Goal: Book appointment/travel/reservation

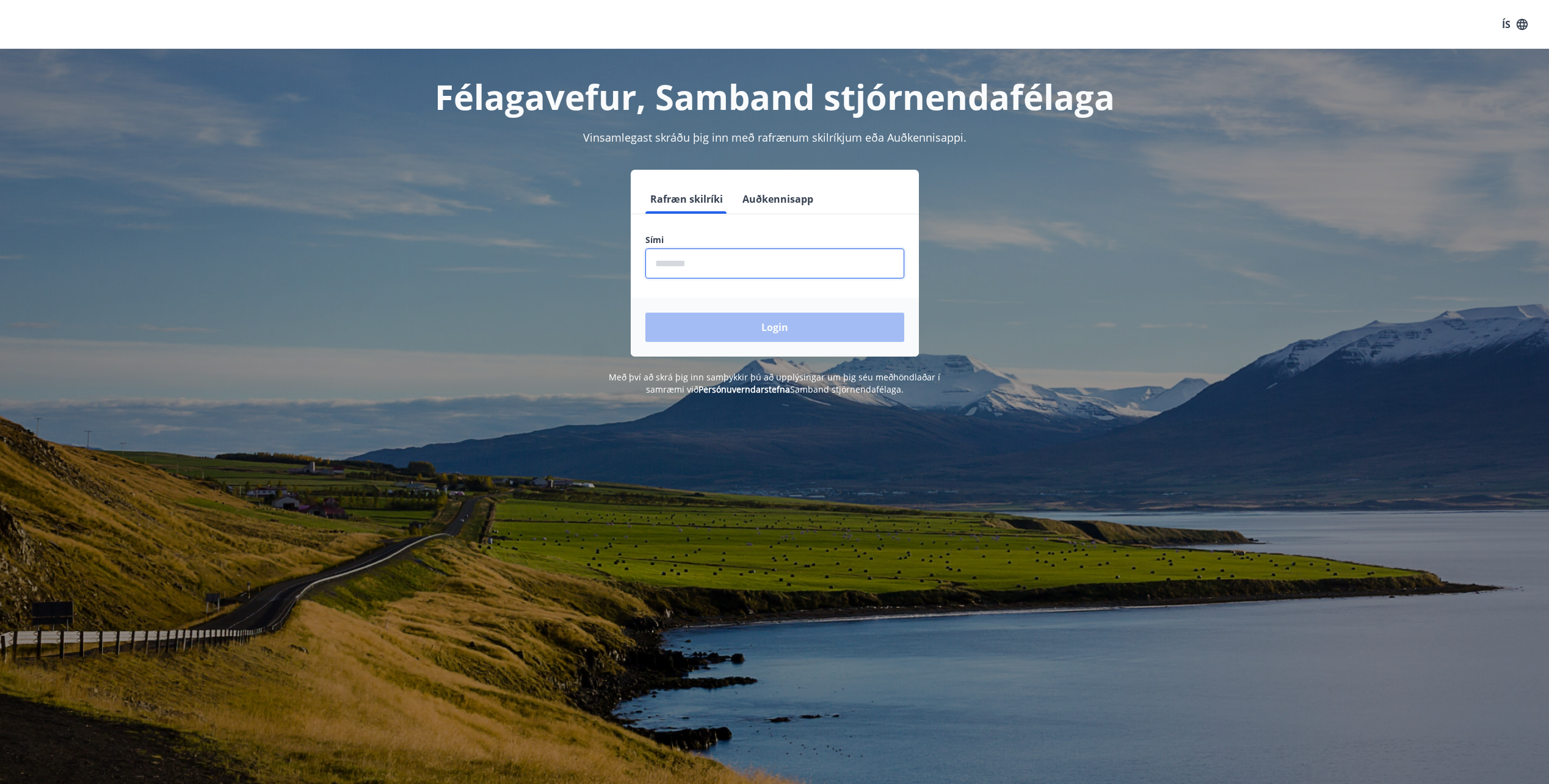
click at [740, 256] on input "phone" at bounding box center [774, 263] width 259 height 30
type input "********"
click at [784, 334] on button "Login" at bounding box center [774, 326] width 259 height 29
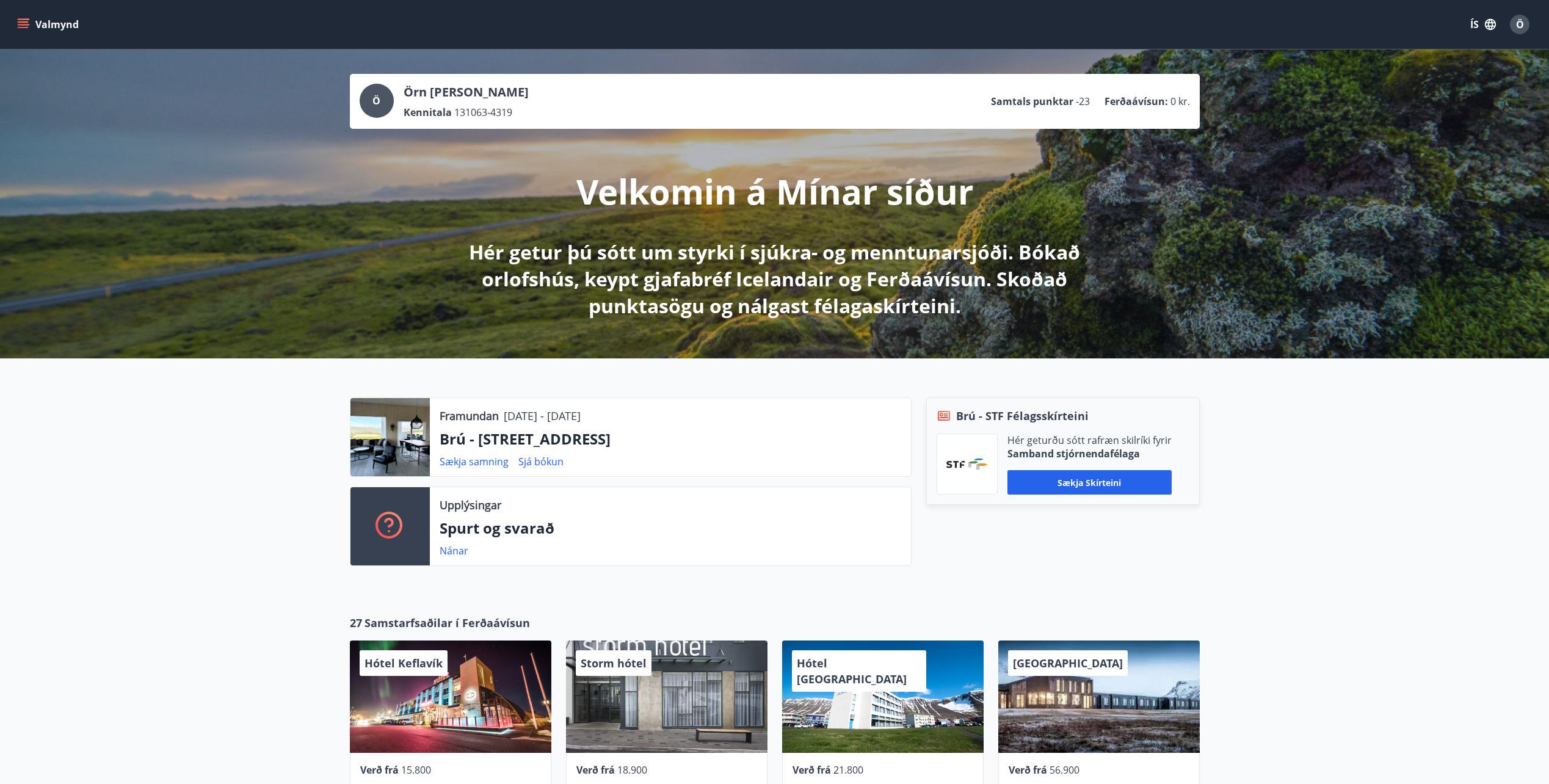
click at [23, 24] on icon "menu" at bounding box center [23, 24] width 12 height 12
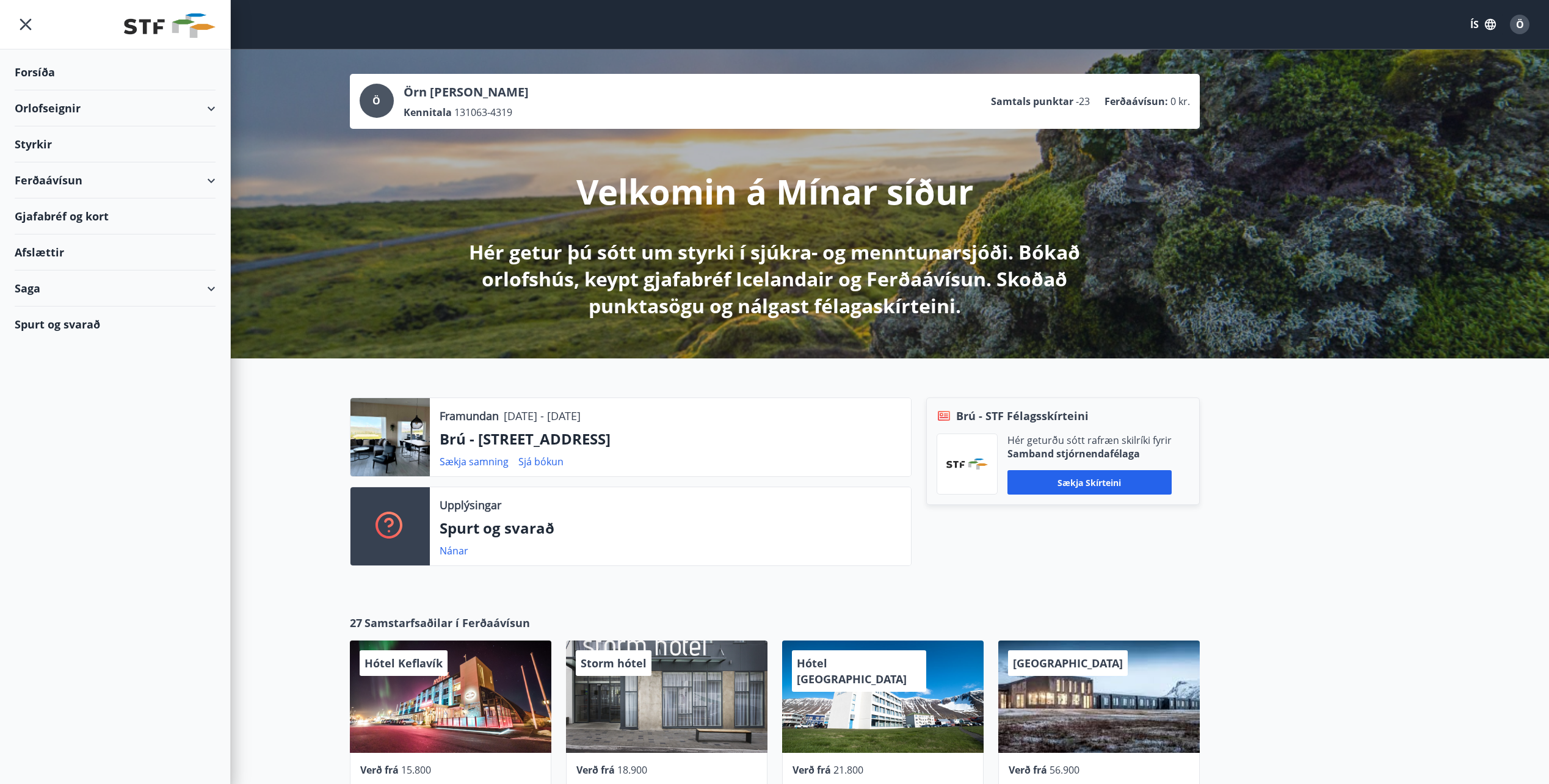
click at [205, 105] on div "Orlofseignir" at bounding box center [115, 108] width 201 height 36
click at [56, 138] on div "Framboð" at bounding box center [115, 139] width 181 height 25
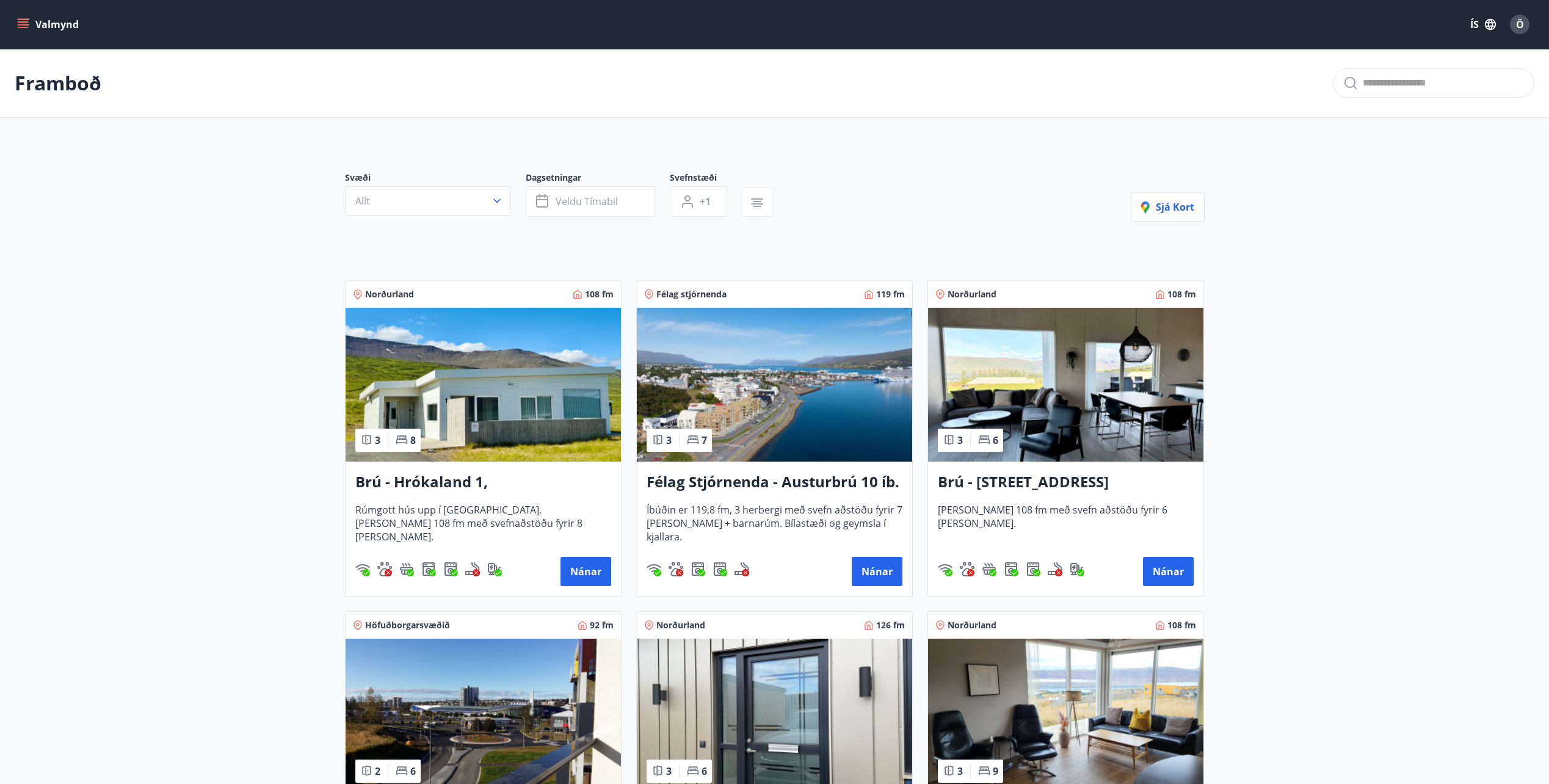
click at [18, 23] on icon "menu" at bounding box center [23, 24] width 12 height 12
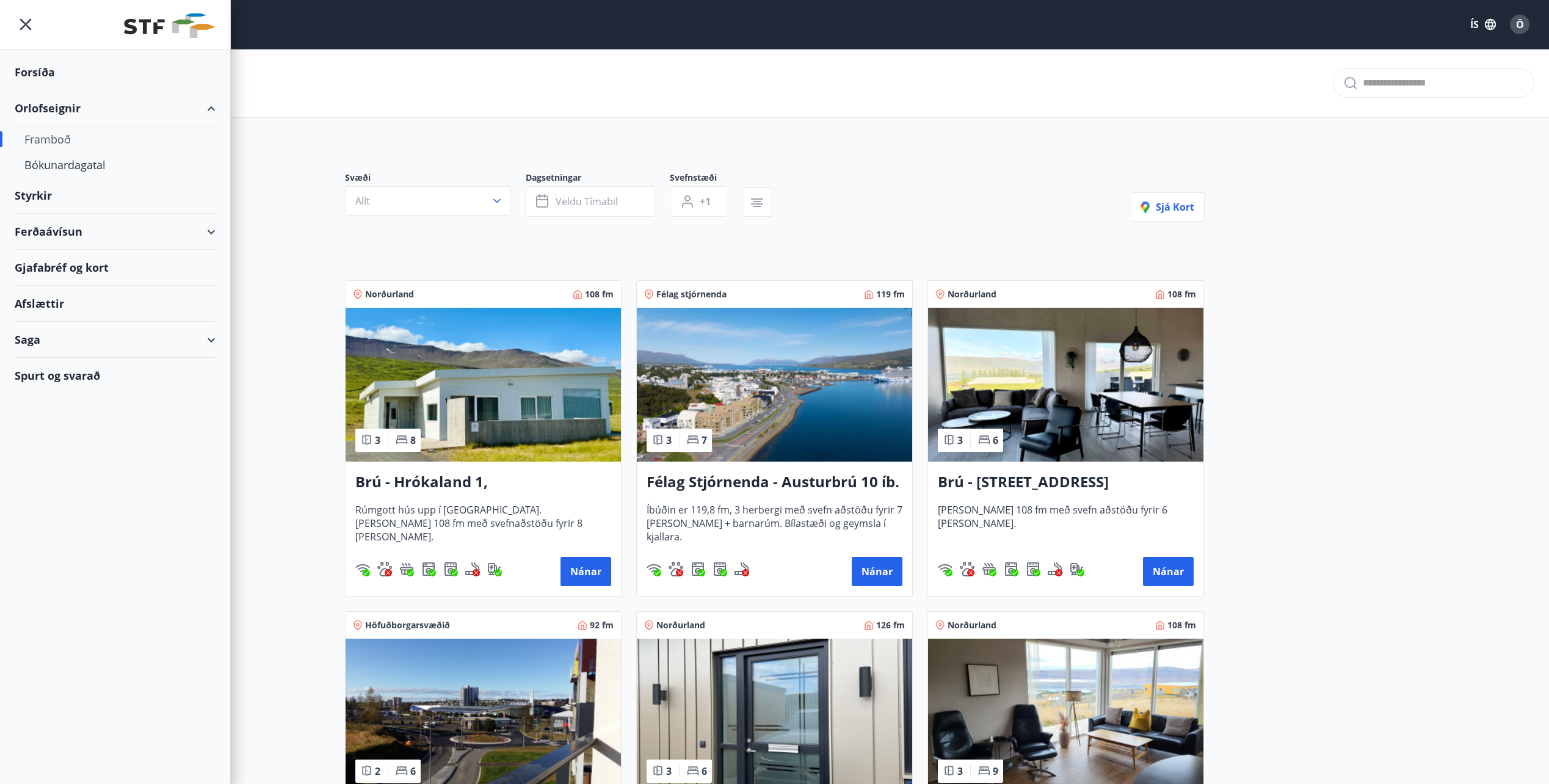
click at [50, 141] on div "Framboð" at bounding box center [115, 139] width 181 height 25
click at [52, 138] on div "Framboð" at bounding box center [115, 139] width 181 height 25
click at [59, 168] on div "Bókunardagatal" at bounding box center [115, 164] width 181 height 25
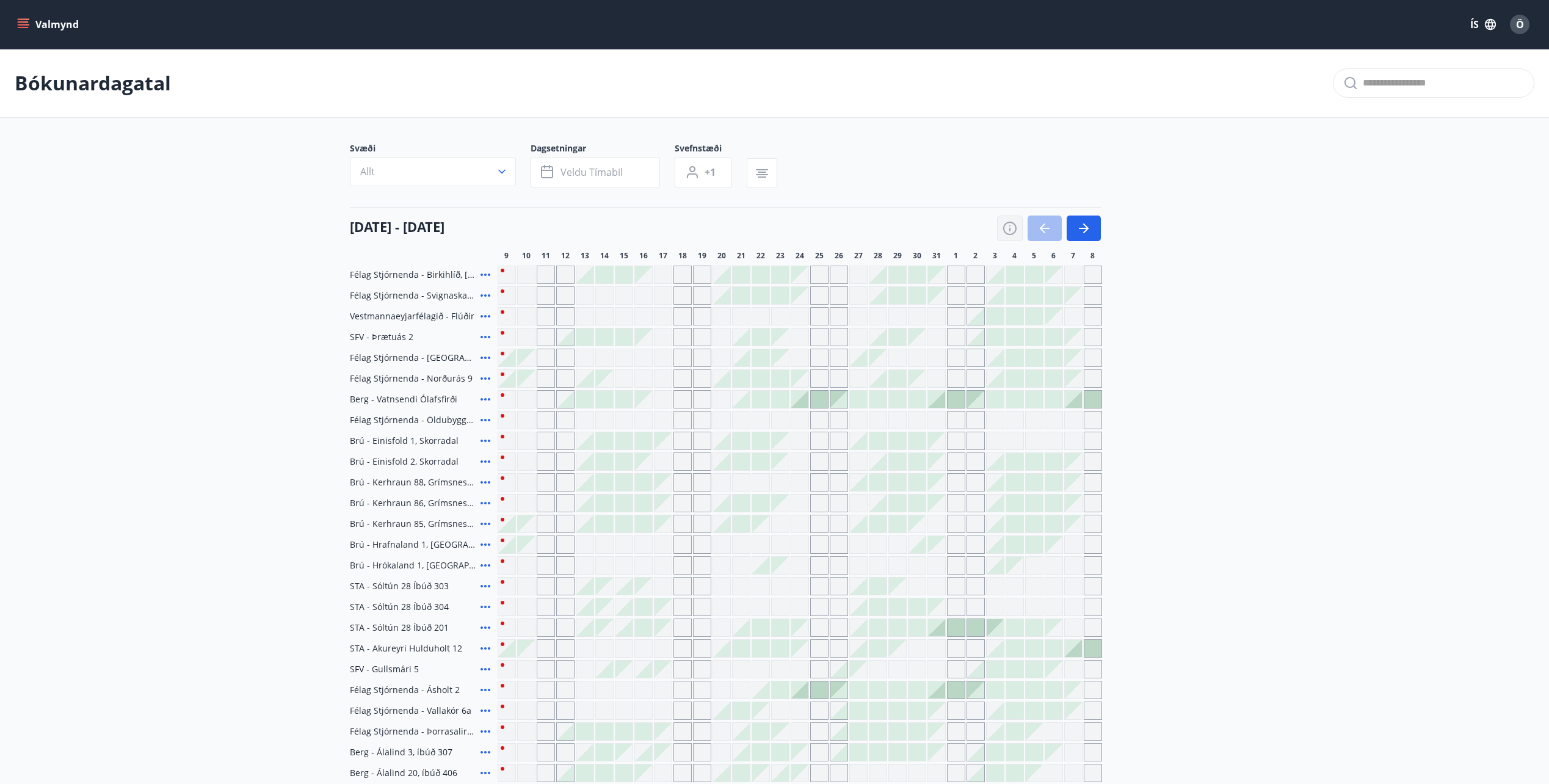
click at [1007, 226] on icon "button" at bounding box center [1010, 228] width 15 height 15
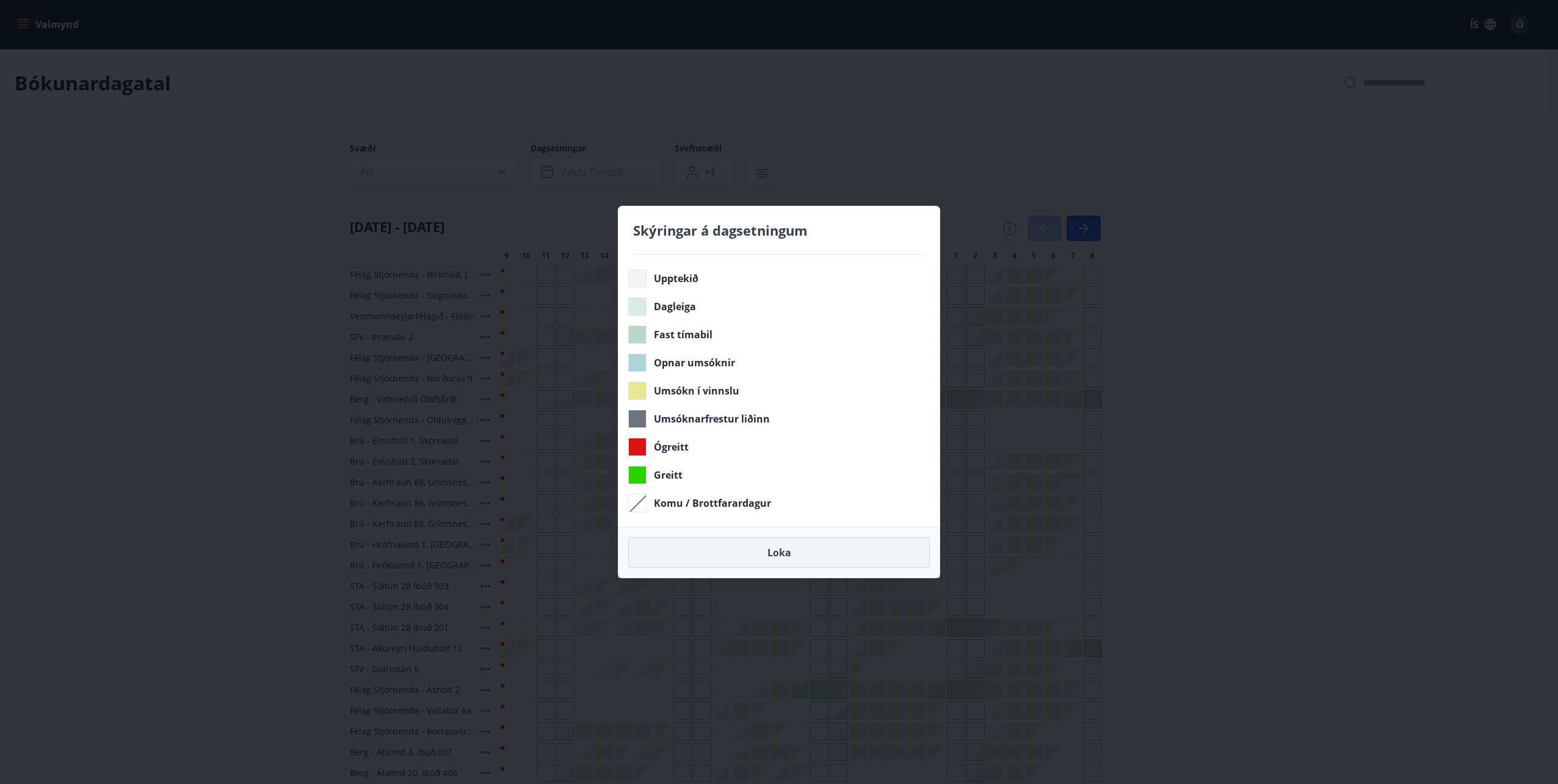
click at [801, 548] on button "Loka" at bounding box center [779, 552] width 302 height 31
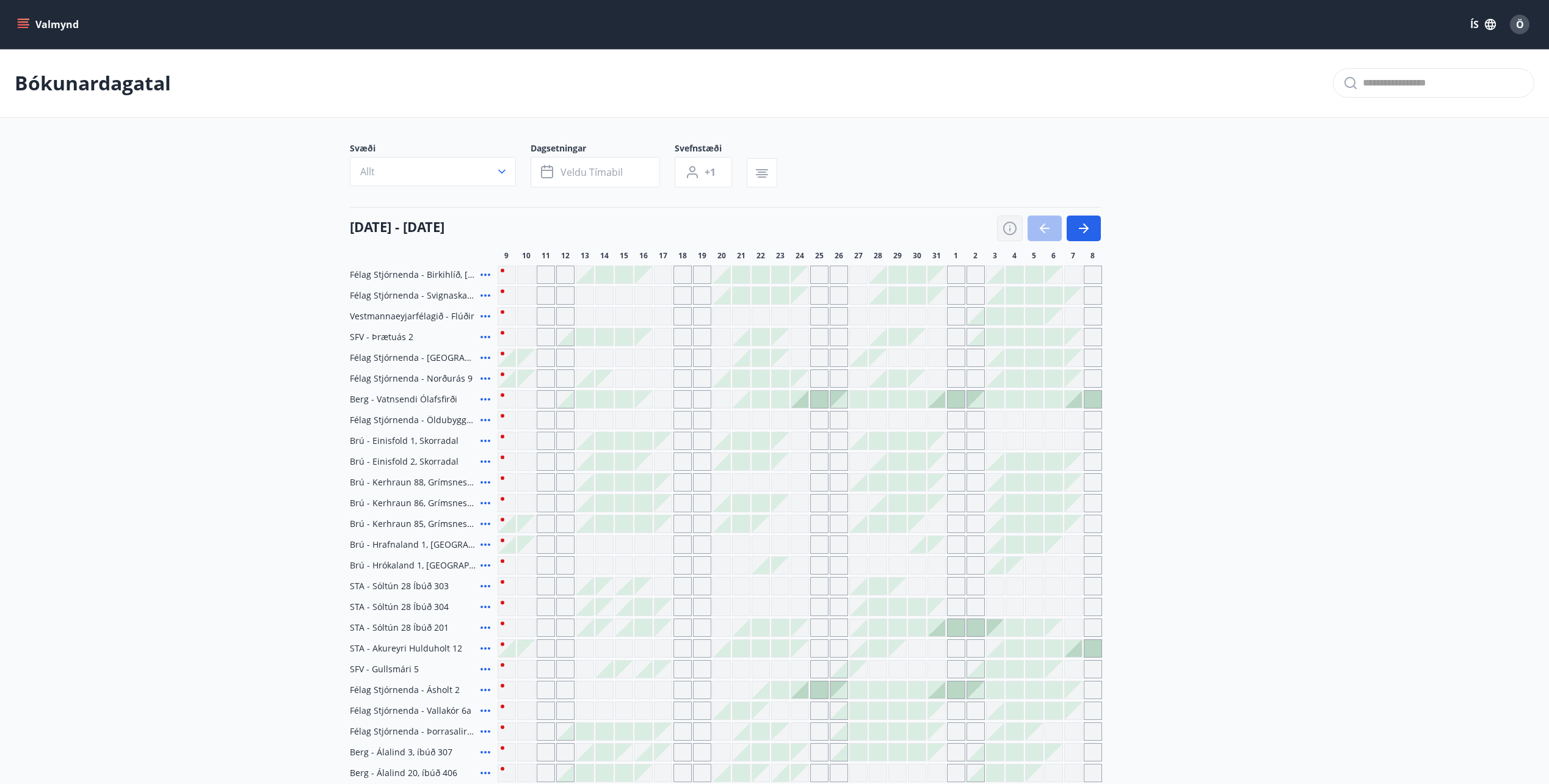
click at [1011, 232] on icon "button" at bounding box center [1010, 228] width 15 height 15
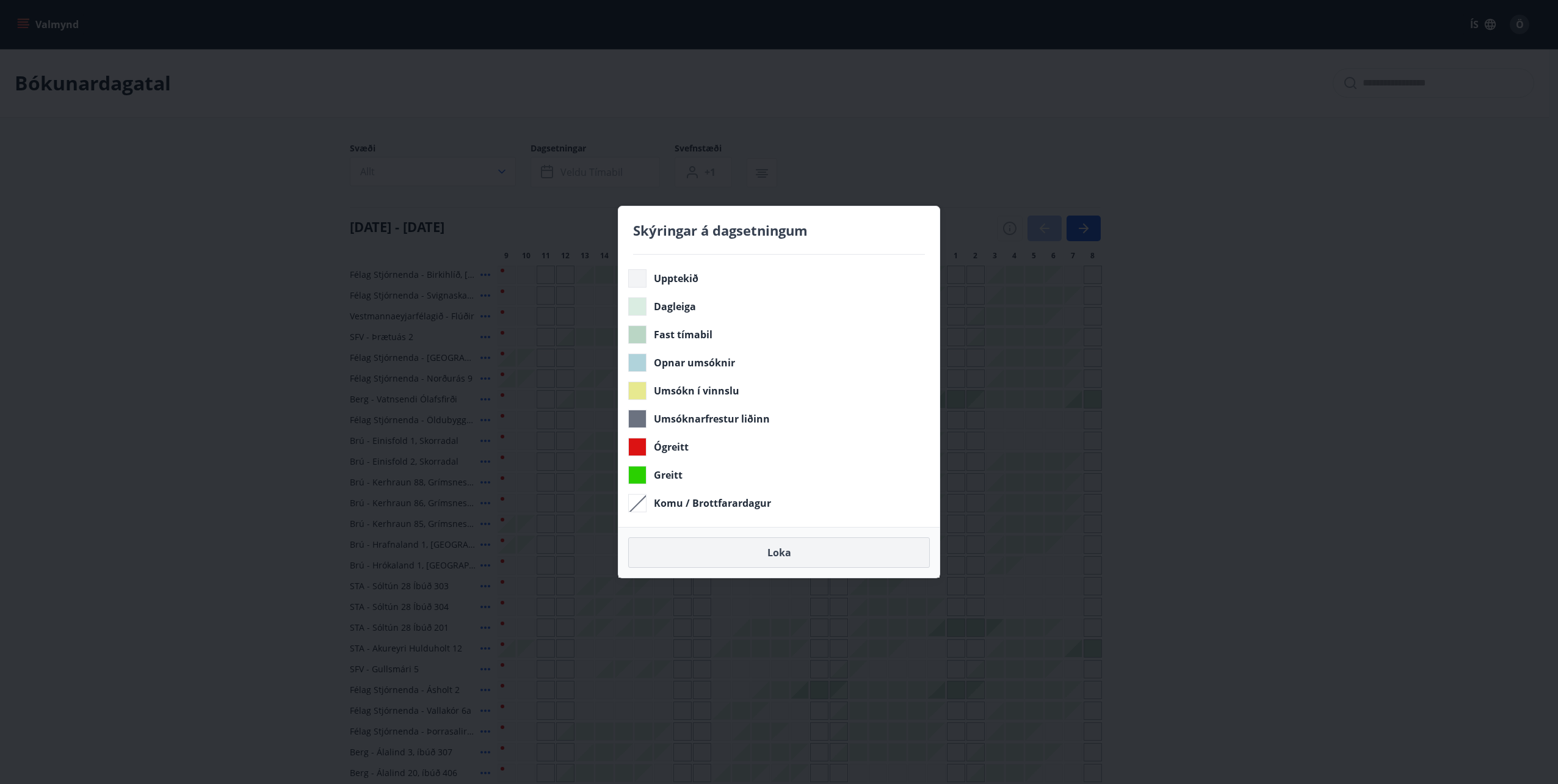
click at [779, 550] on button "Loka" at bounding box center [779, 552] width 302 height 31
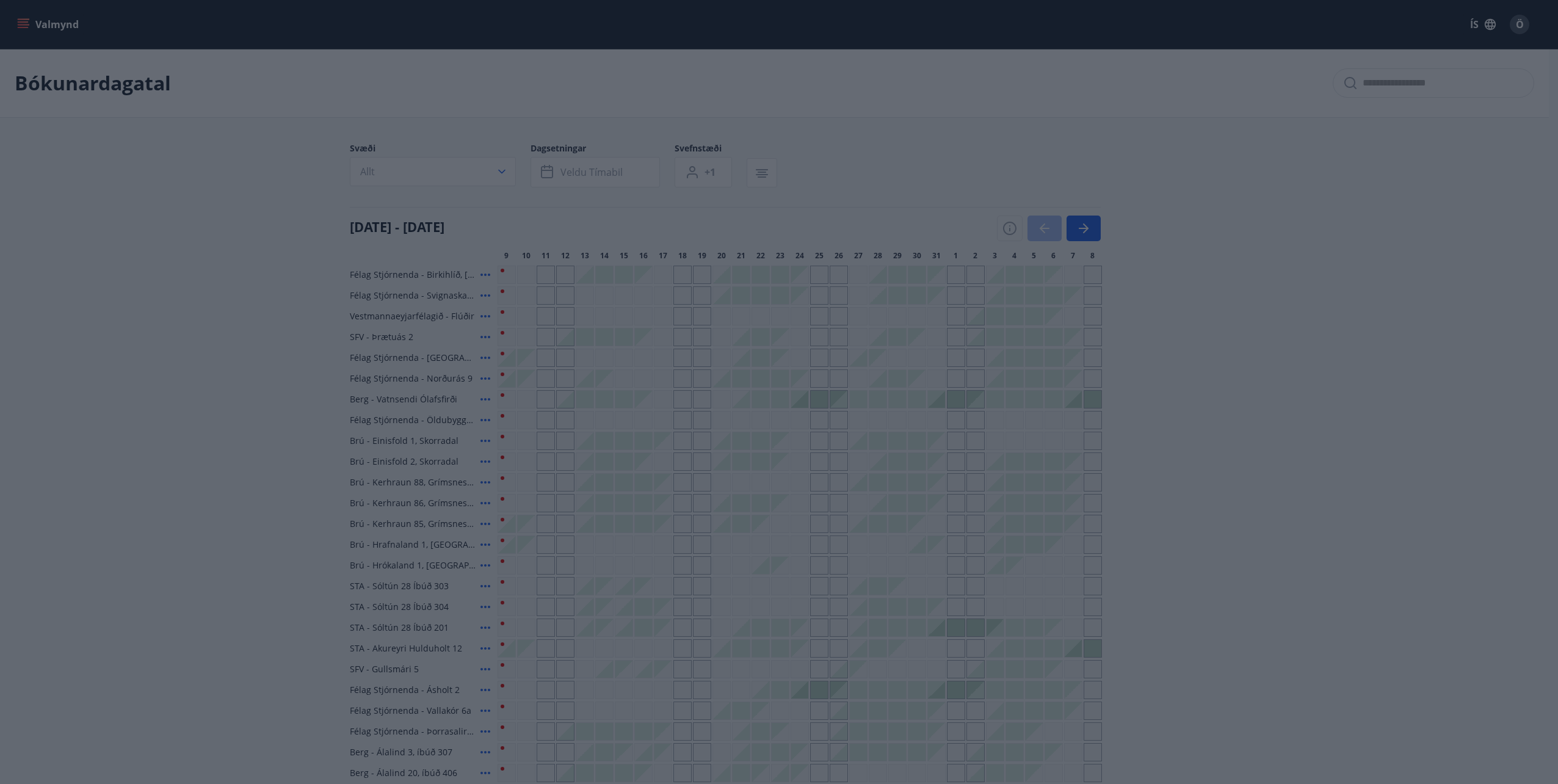
click at [780, 552] on button "Loka" at bounding box center [779, 552] width 302 height 31
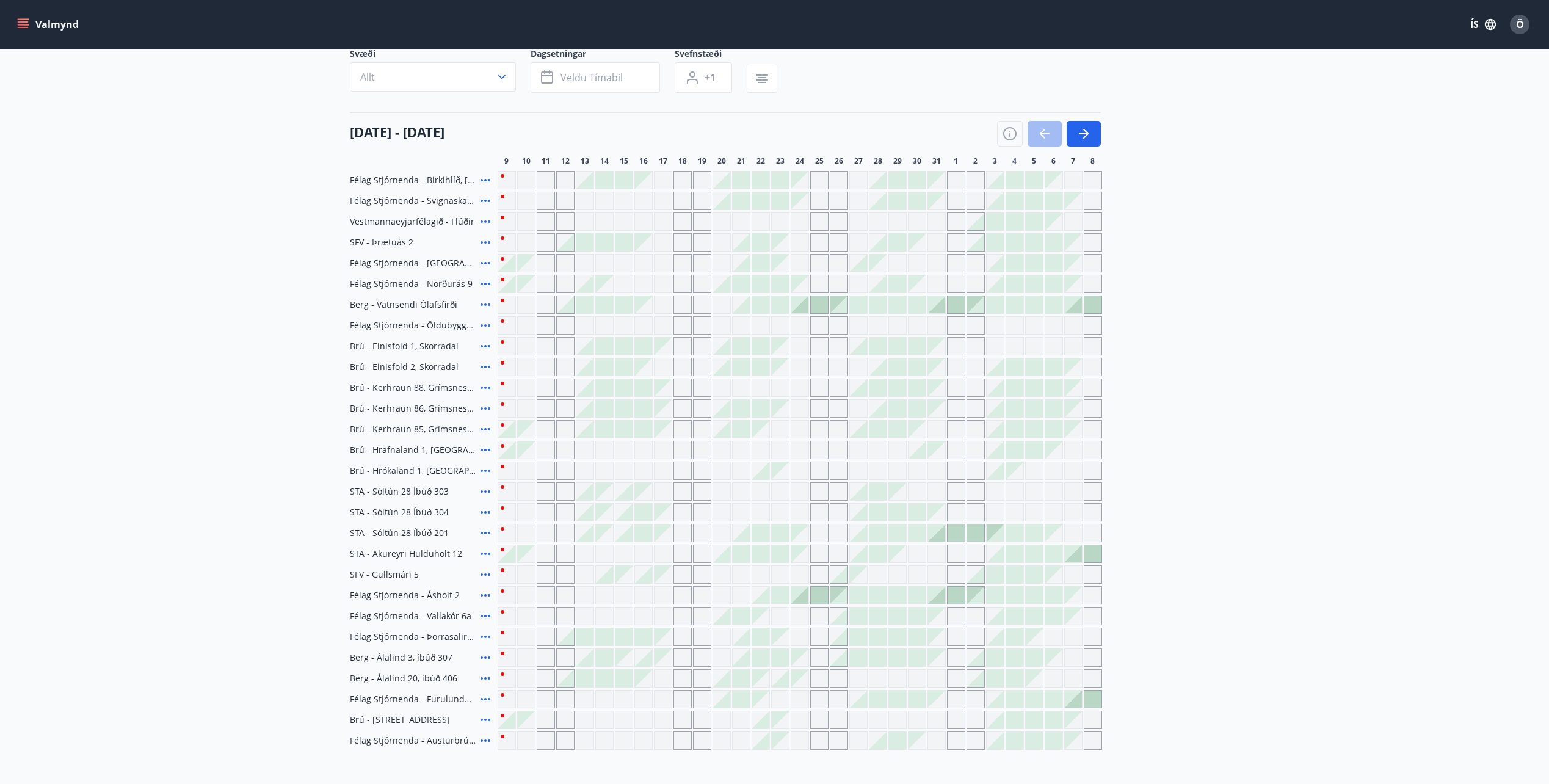
scroll to position [122, 0]
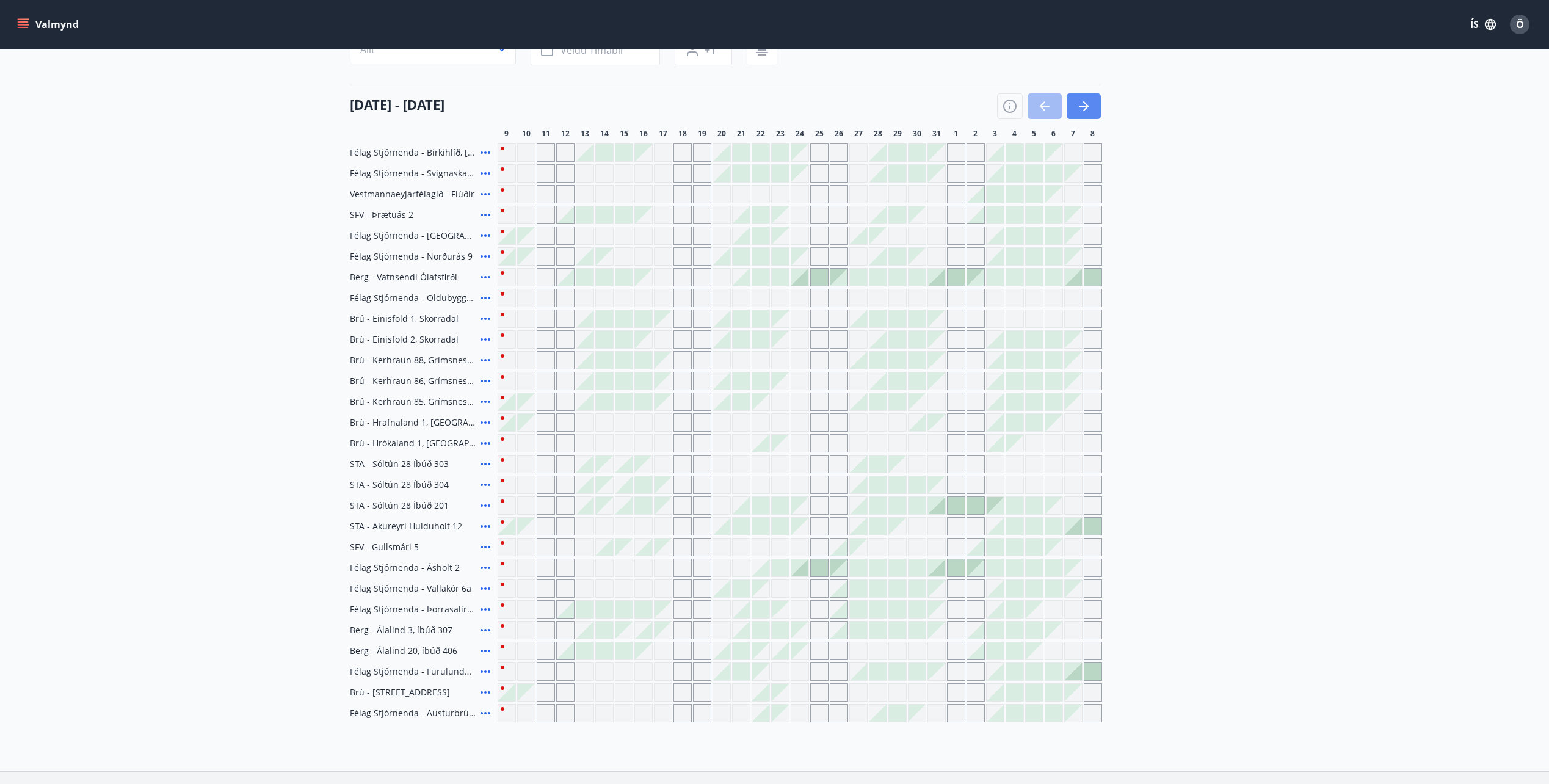
click at [1088, 111] on icon "button" at bounding box center [1084, 106] width 15 height 15
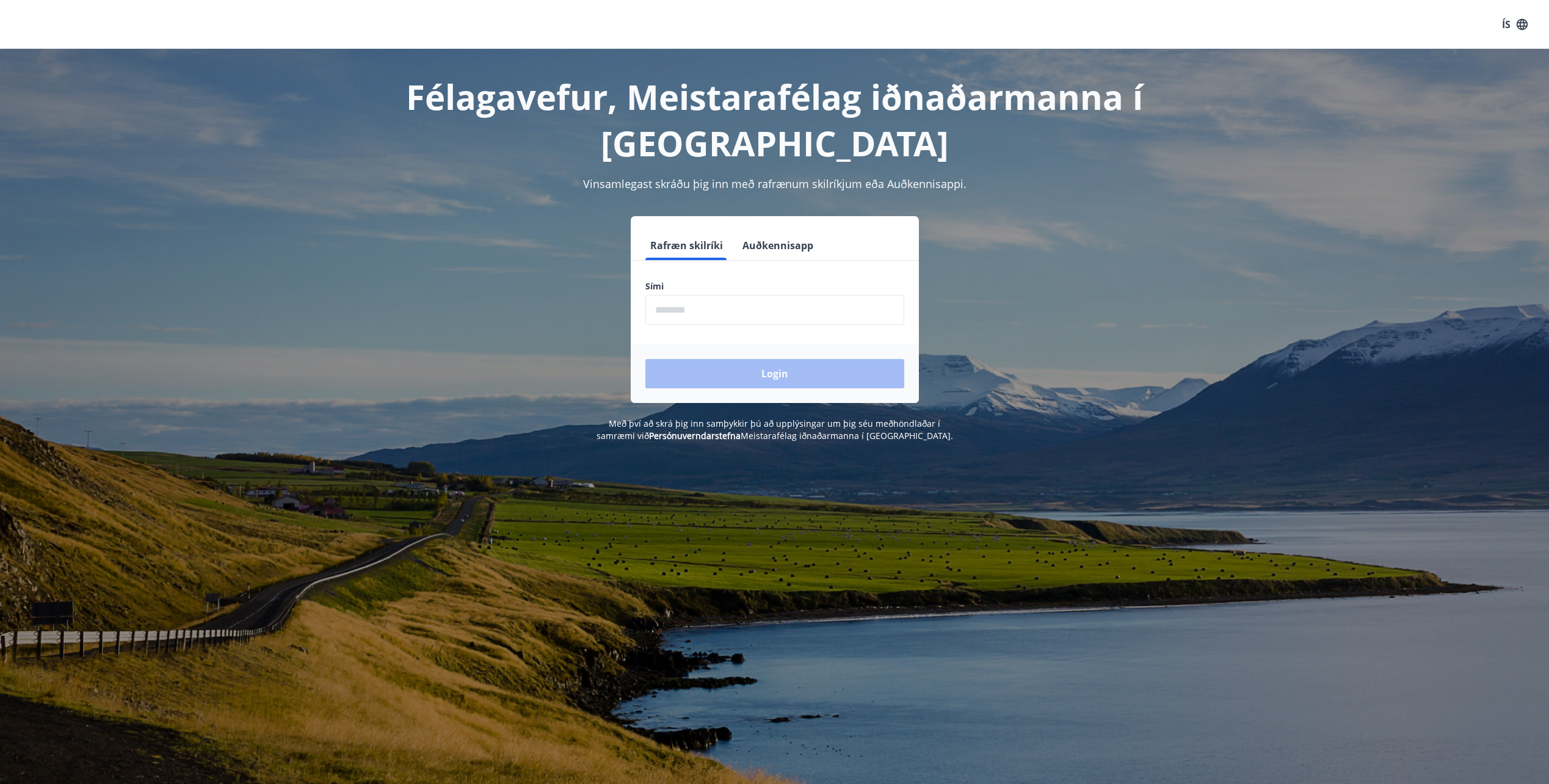
click at [774, 303] on input "phone" at bounding box center [774, 310] width 259 height 30
type input "********"
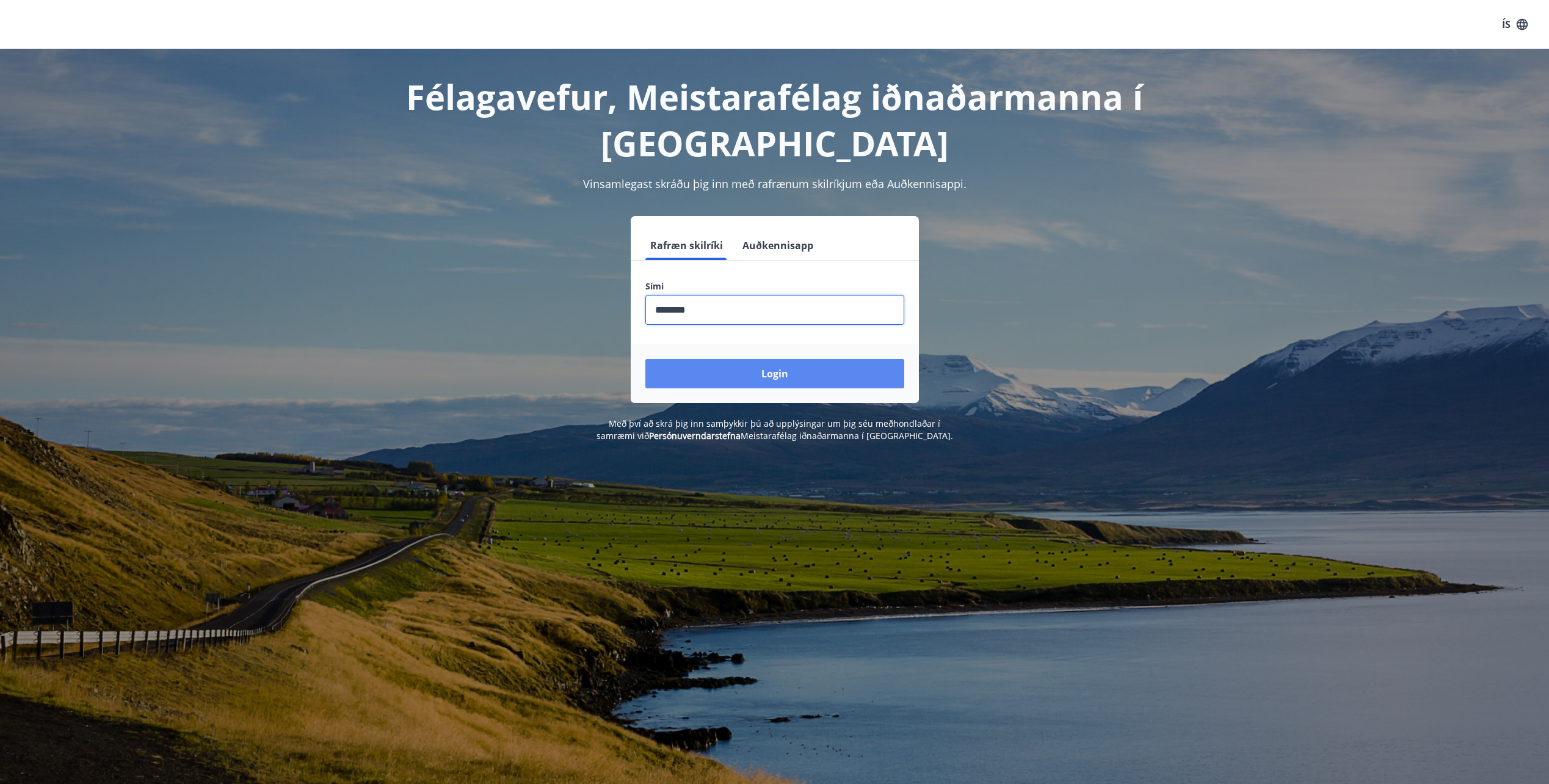
click at [769, 379] on button "Login" at bounding box center [774, 373] width 259 height 29
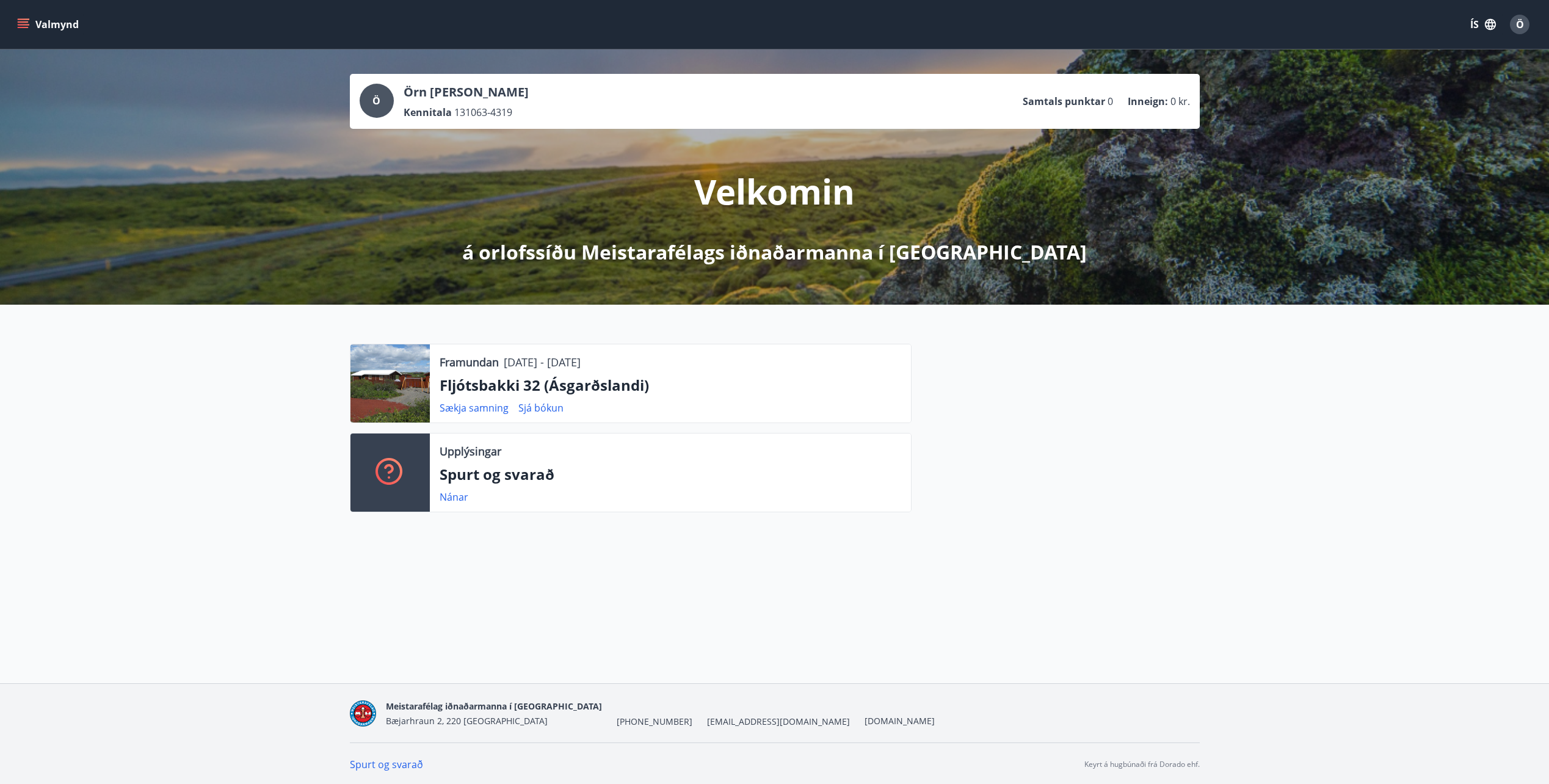
click at [24, 24] on icon "menu" at bounding box center [24, 24] width 13 height 2
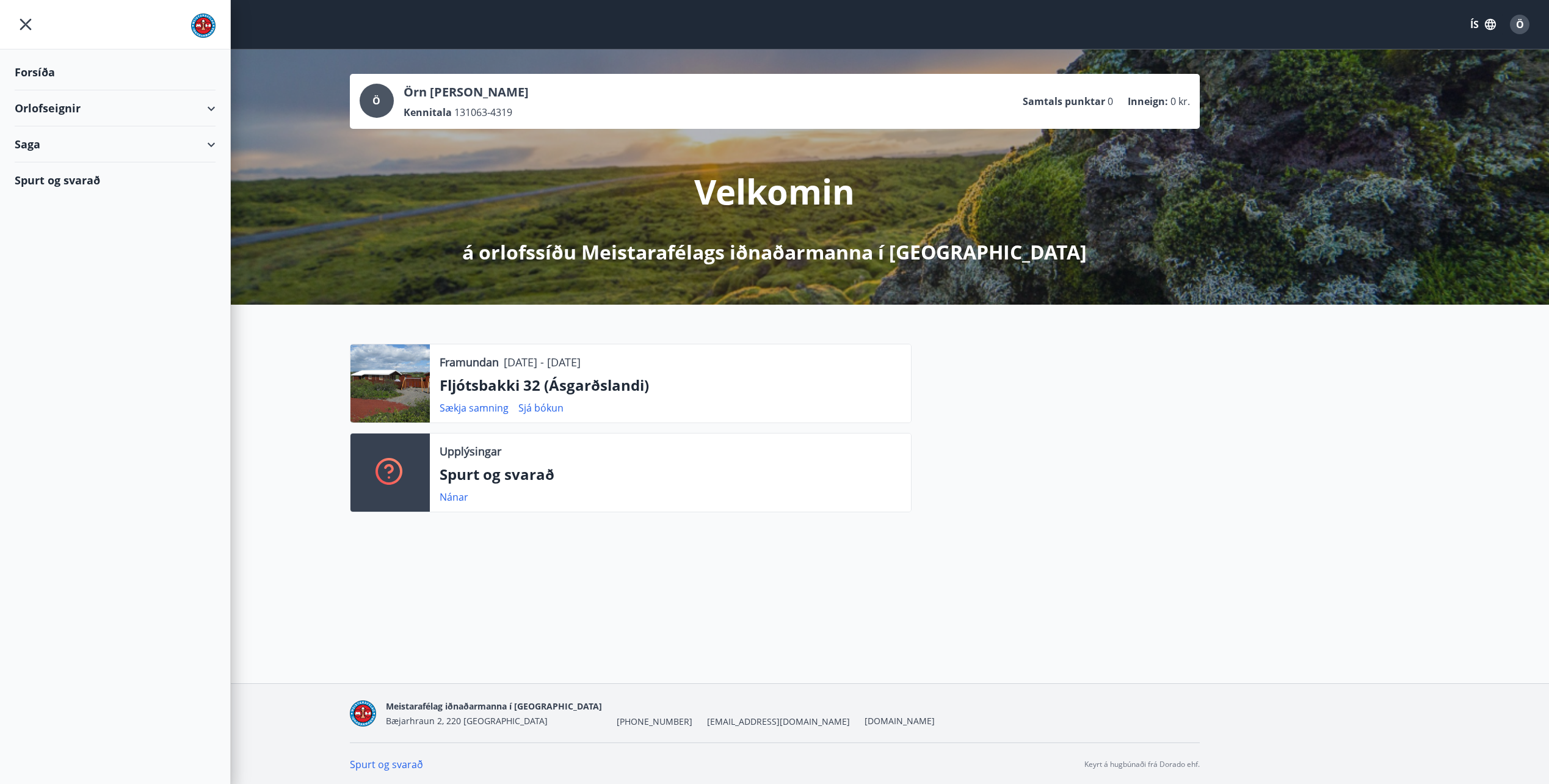
click at [213, 106] on div "Orlofseignir" at bounding box center [115, 108] width 201 height 36
click at [66, 164] on div "Bókunardagatal" at bounding box center [115, 164] width 181 height 25
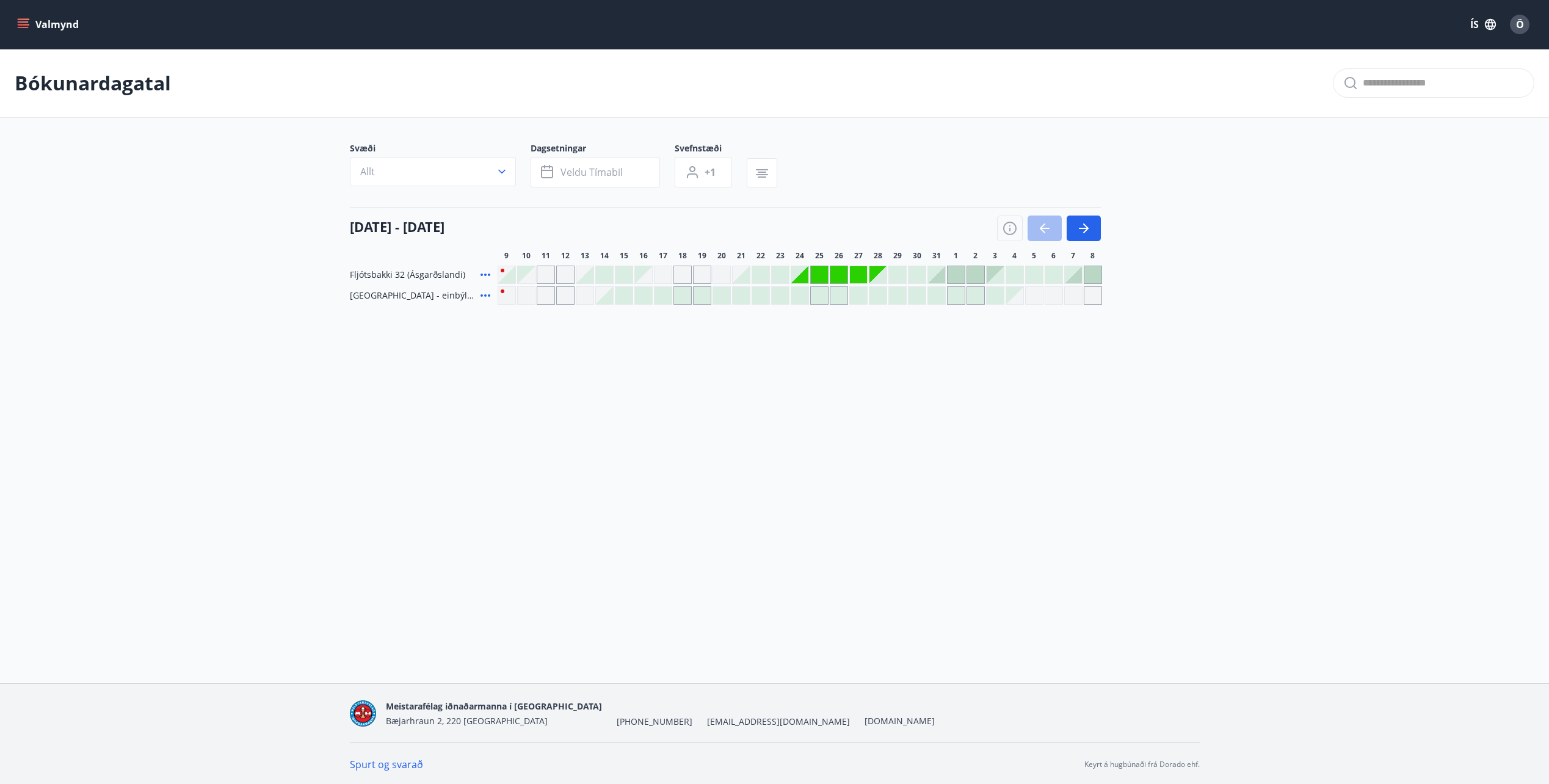
click at [25, 20] on icon "menu" at bounding box center [23, 24] width 12 height 12
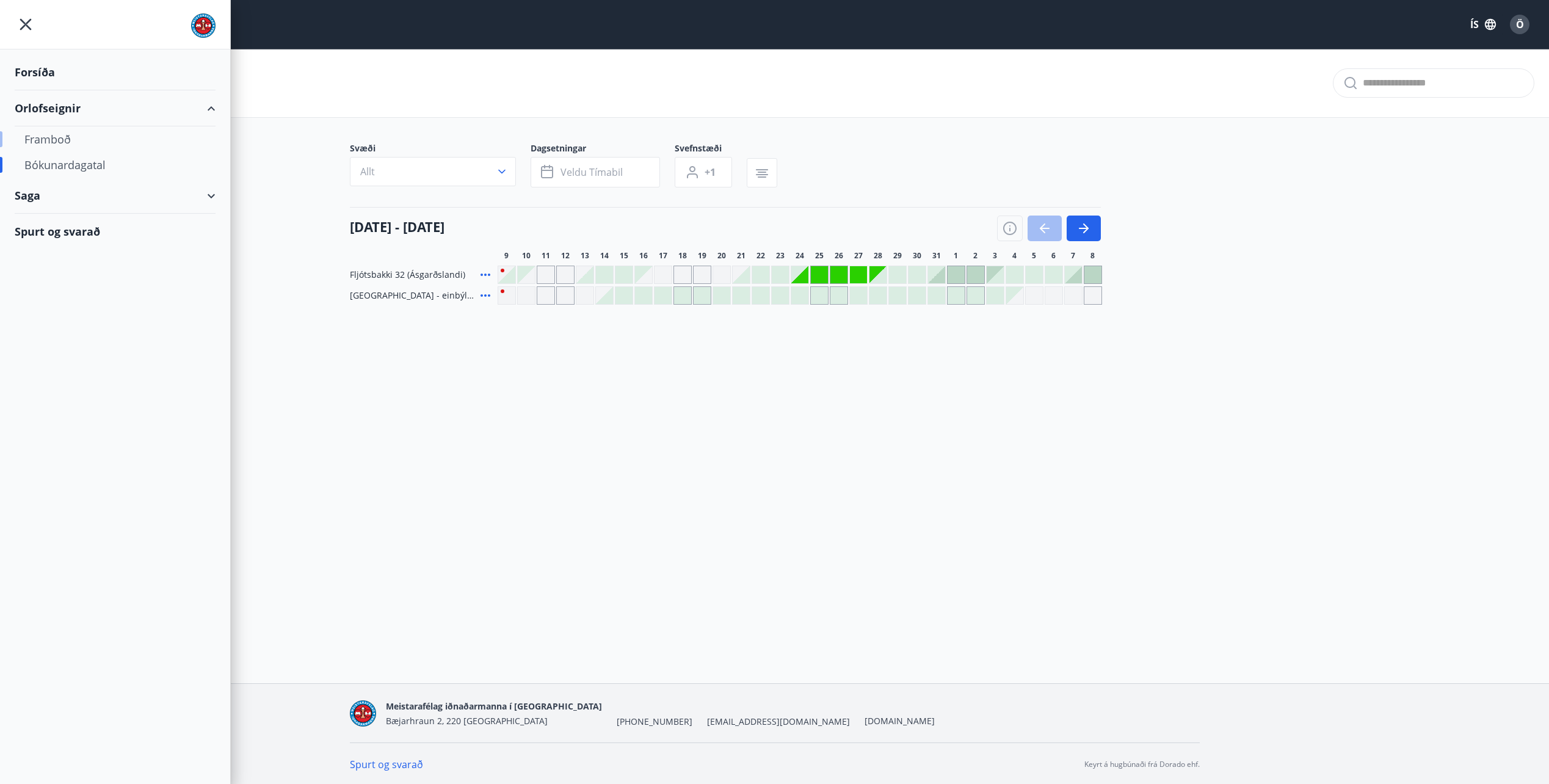
click at [41, 138] on div "Framboð" at bounding box center [115, 139] width 181 height 25
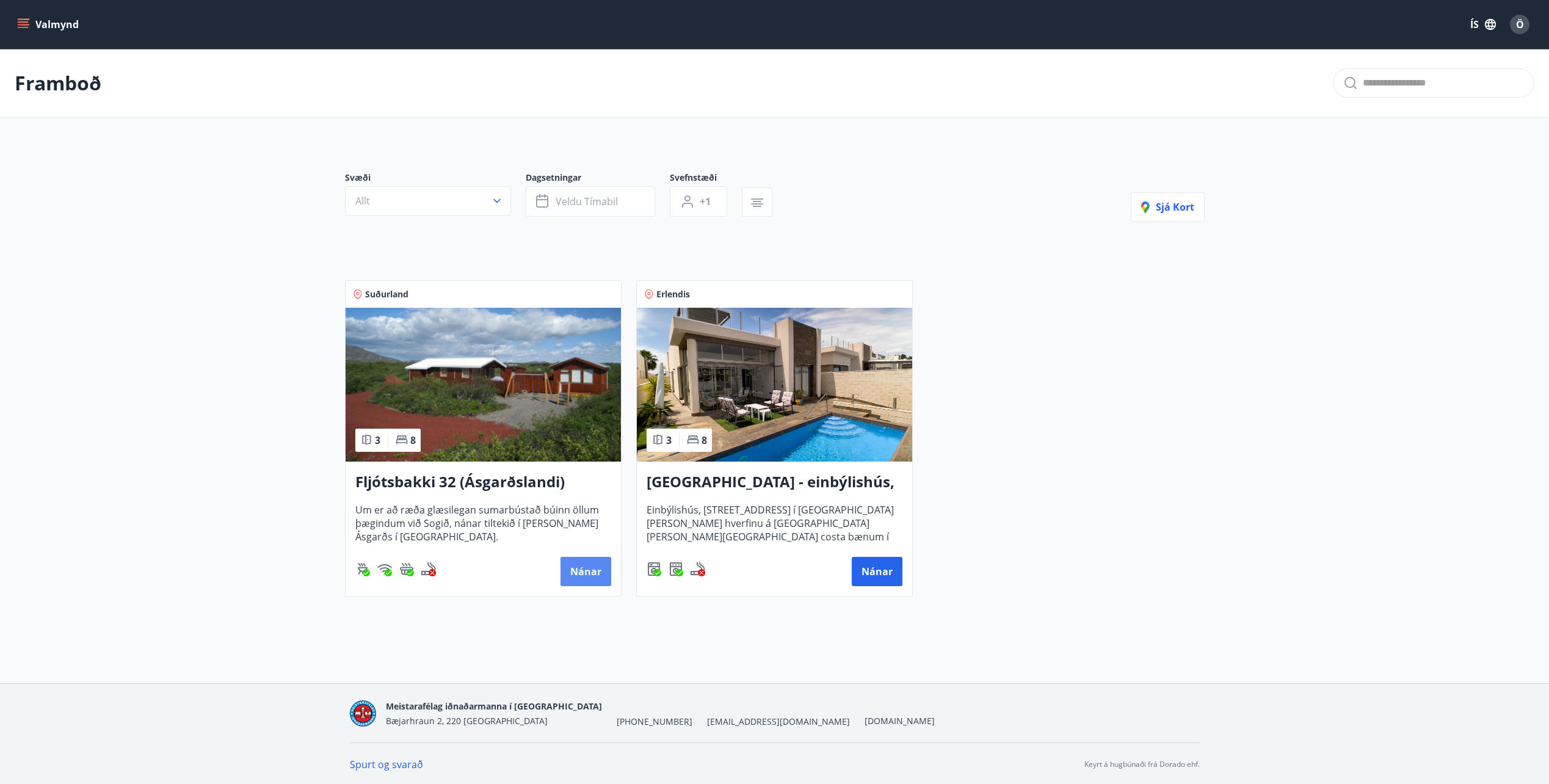
click at [580, 562] on button "Nánar" at bounding box center [586, 571] width 51 height 29
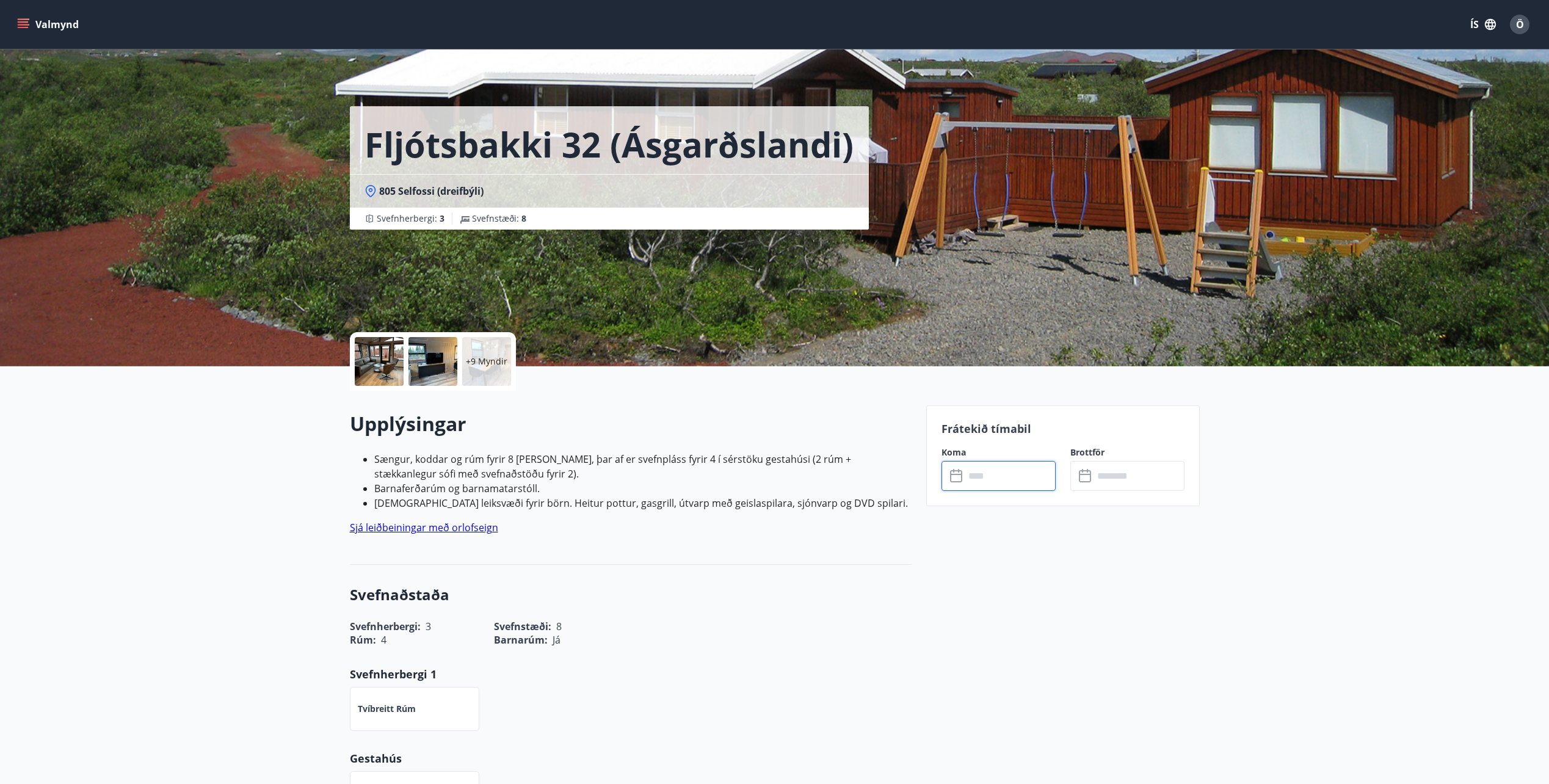
click at [1026, 472] on input "text" at bounding box center [1010, 476] width 91 height 30
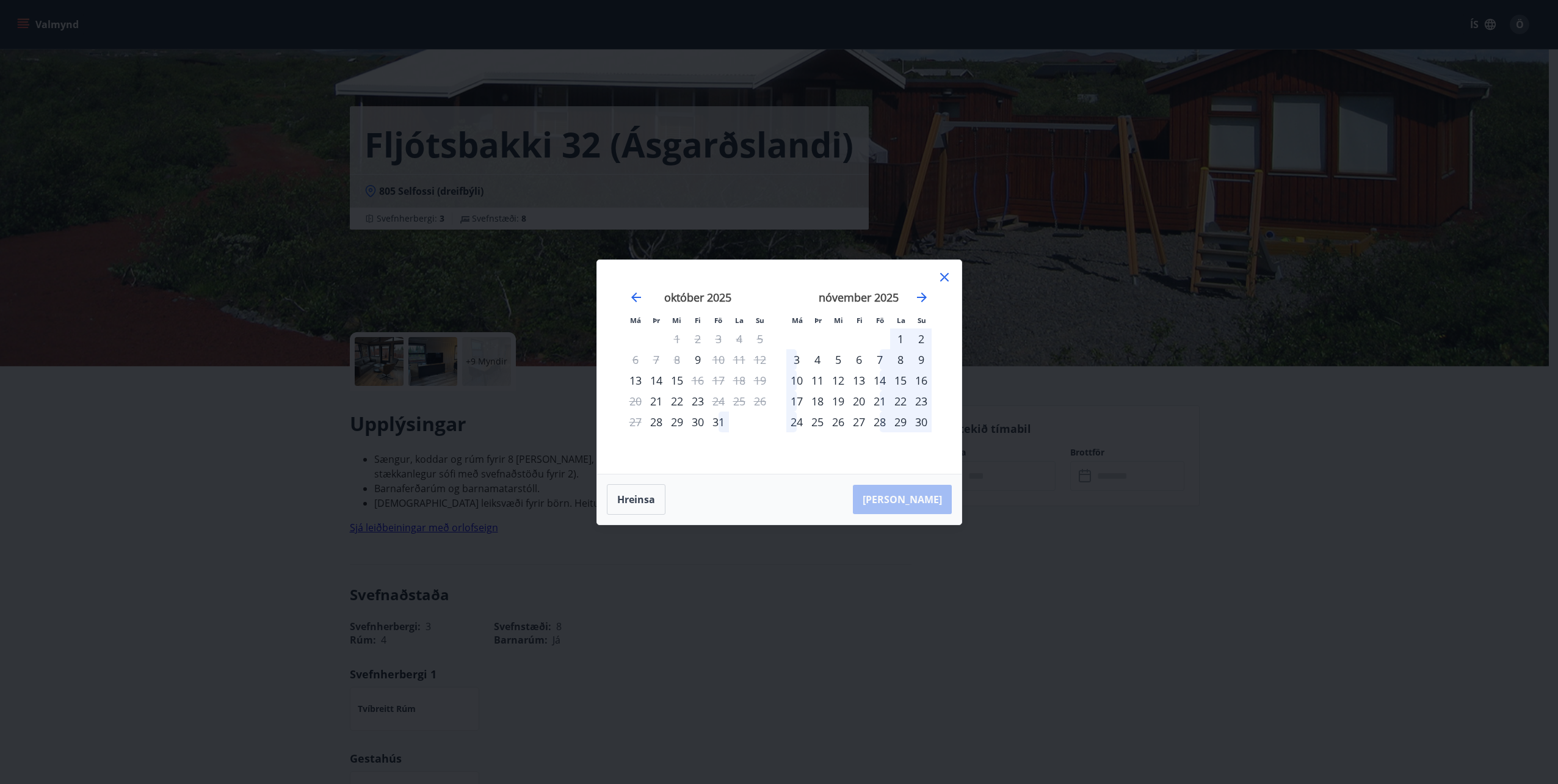
click at [948, 277] on icon at bounding box center [945, 277] width 15 height 15
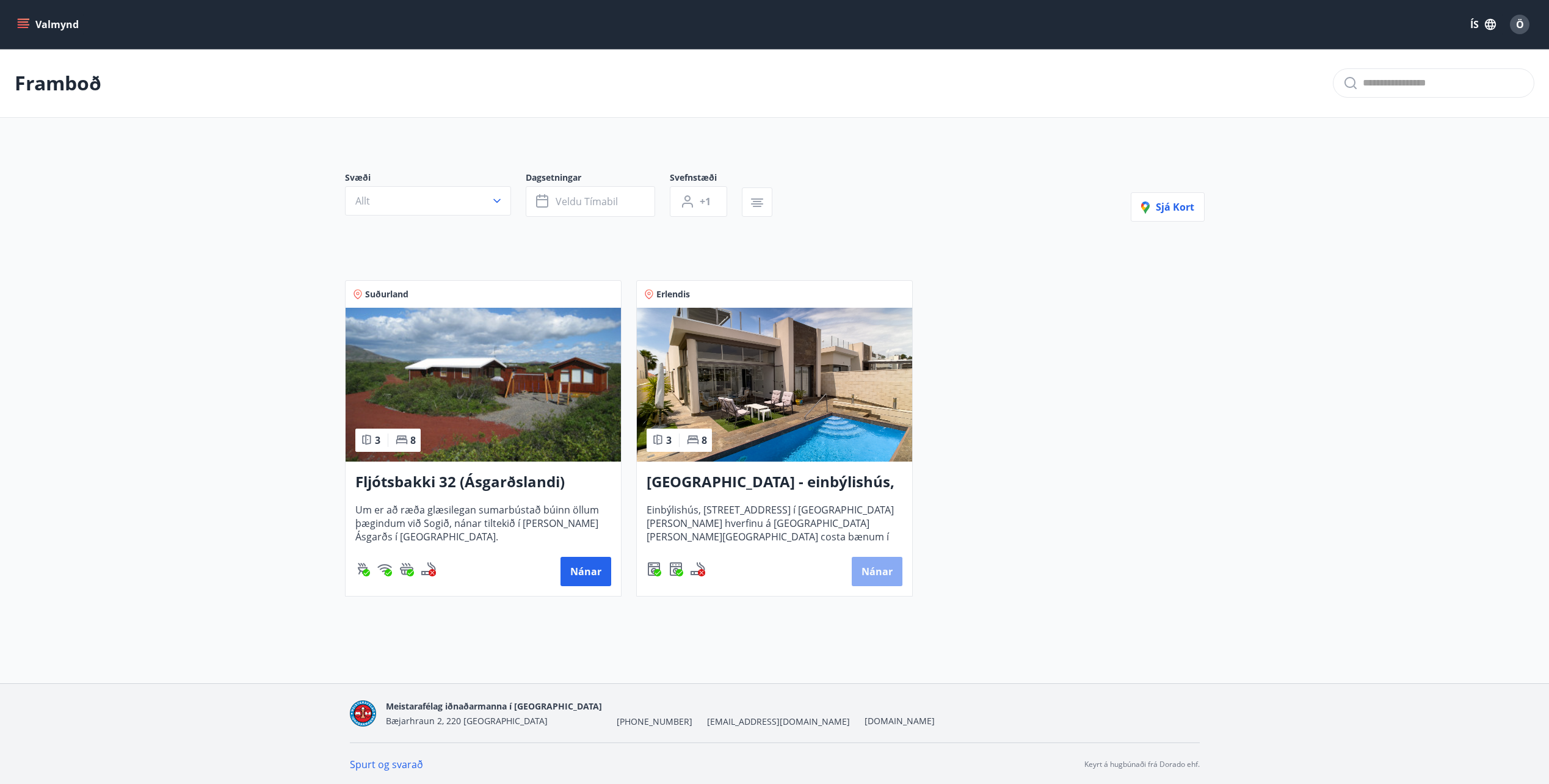
click at [870, 567] on button "Nánar" at bounding box center [877, 571] width 51 height 29
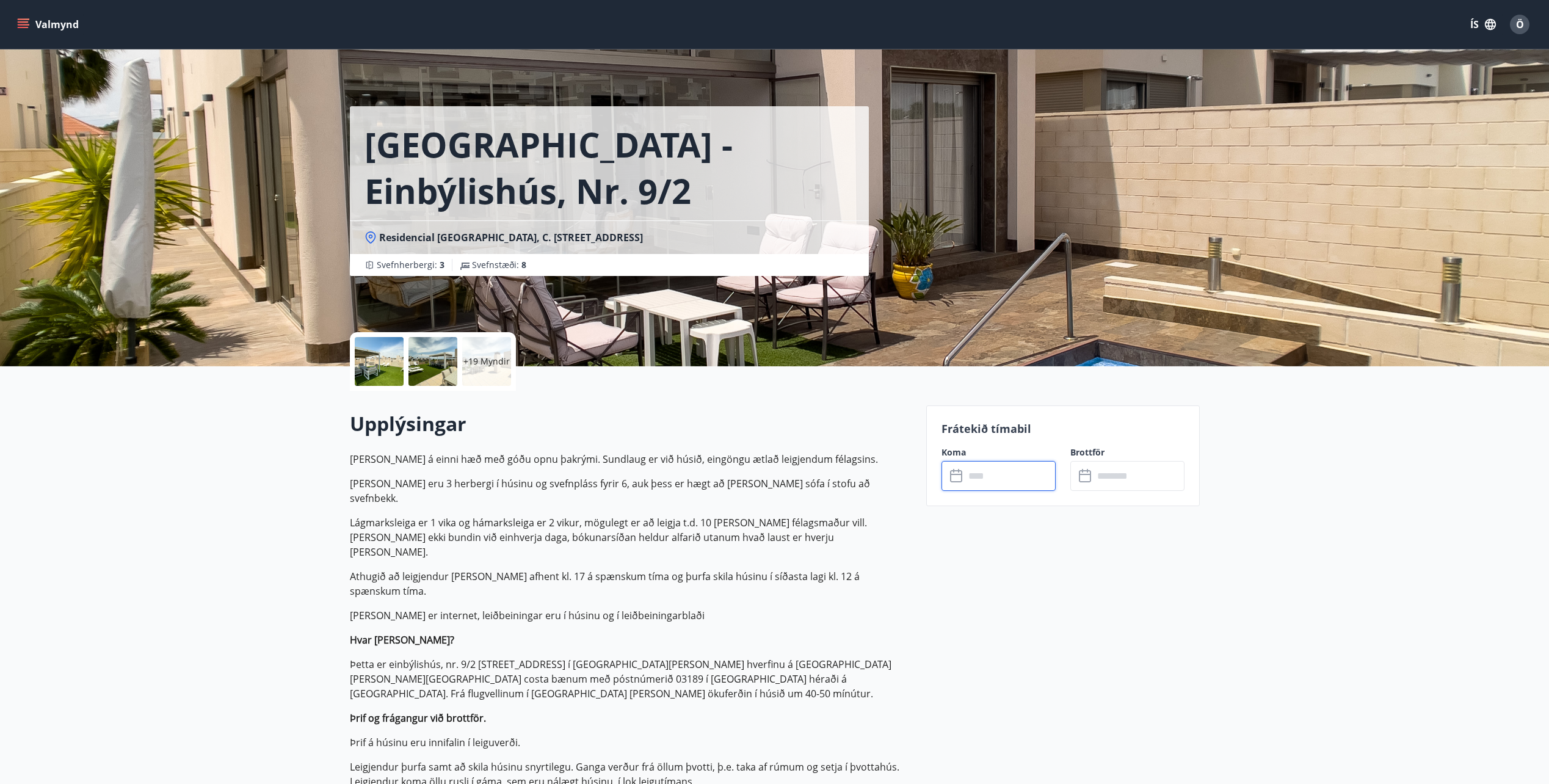
click at [986, 473] on input "text" at bounding box center [1010, 476] width 91 height 30
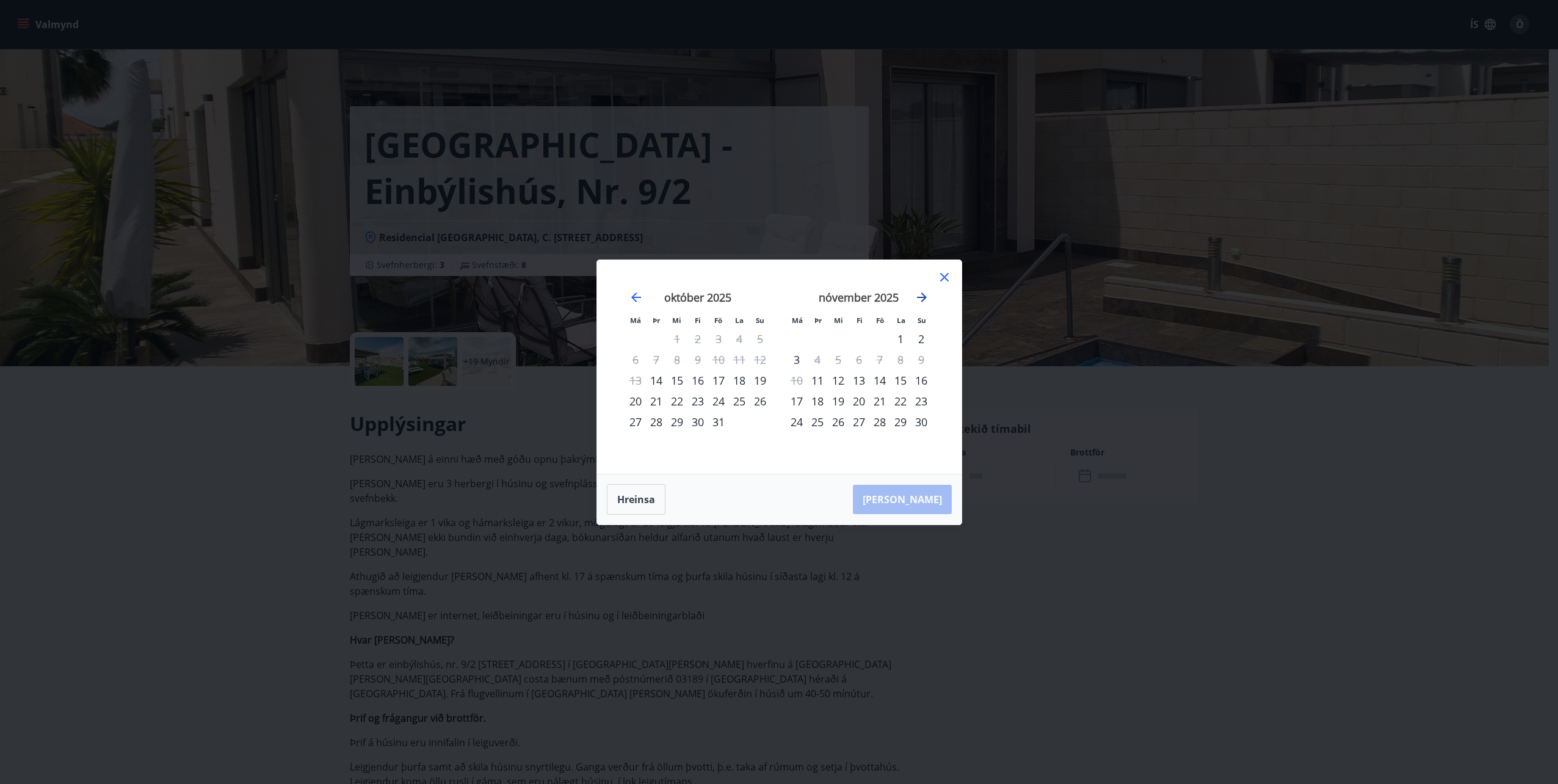
click at [926, 294] on icon "Move forward to switch to the next month." at bounding box center [922, 297] width 15 height 15
click at [924, 298] on icon "Move forward to switch to the next month." at bounding box center [922, 297] width 9 height 9
click at [922, 296] on icon "Move forward to switch to the next month." at bounding box center [922, 297] width 9 height 9
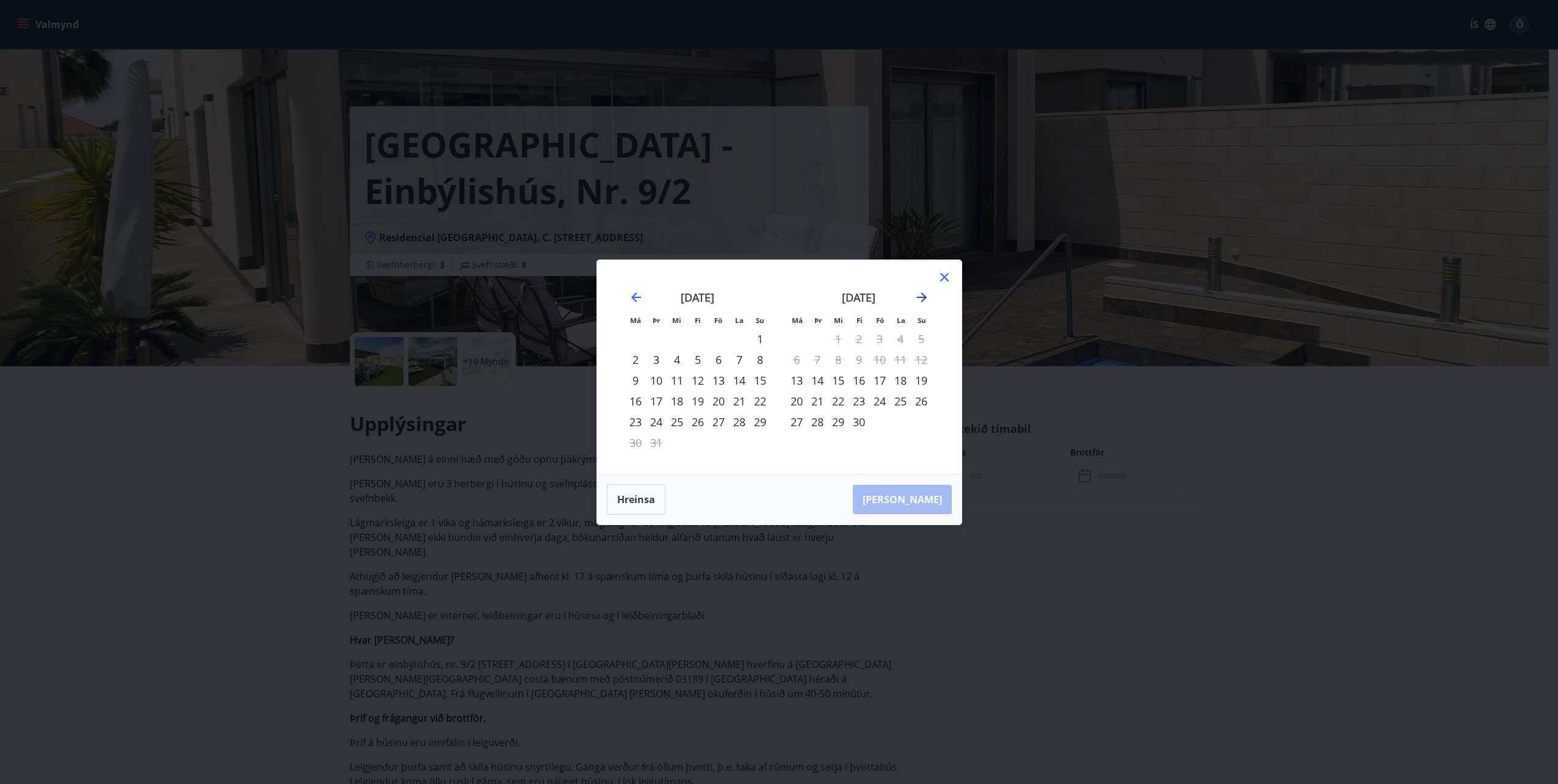
click at [922, 296] on icon "Move forward to switch to the next month." at bounding box center [922, 297] width 9 height 9
click at [922, 298] on icon "Move forward to switch to the next month." at bounding box center [922, 297] width 15 height 15
click at [941, 282] on icon at bounding box center [945, 277] width 15 height 15
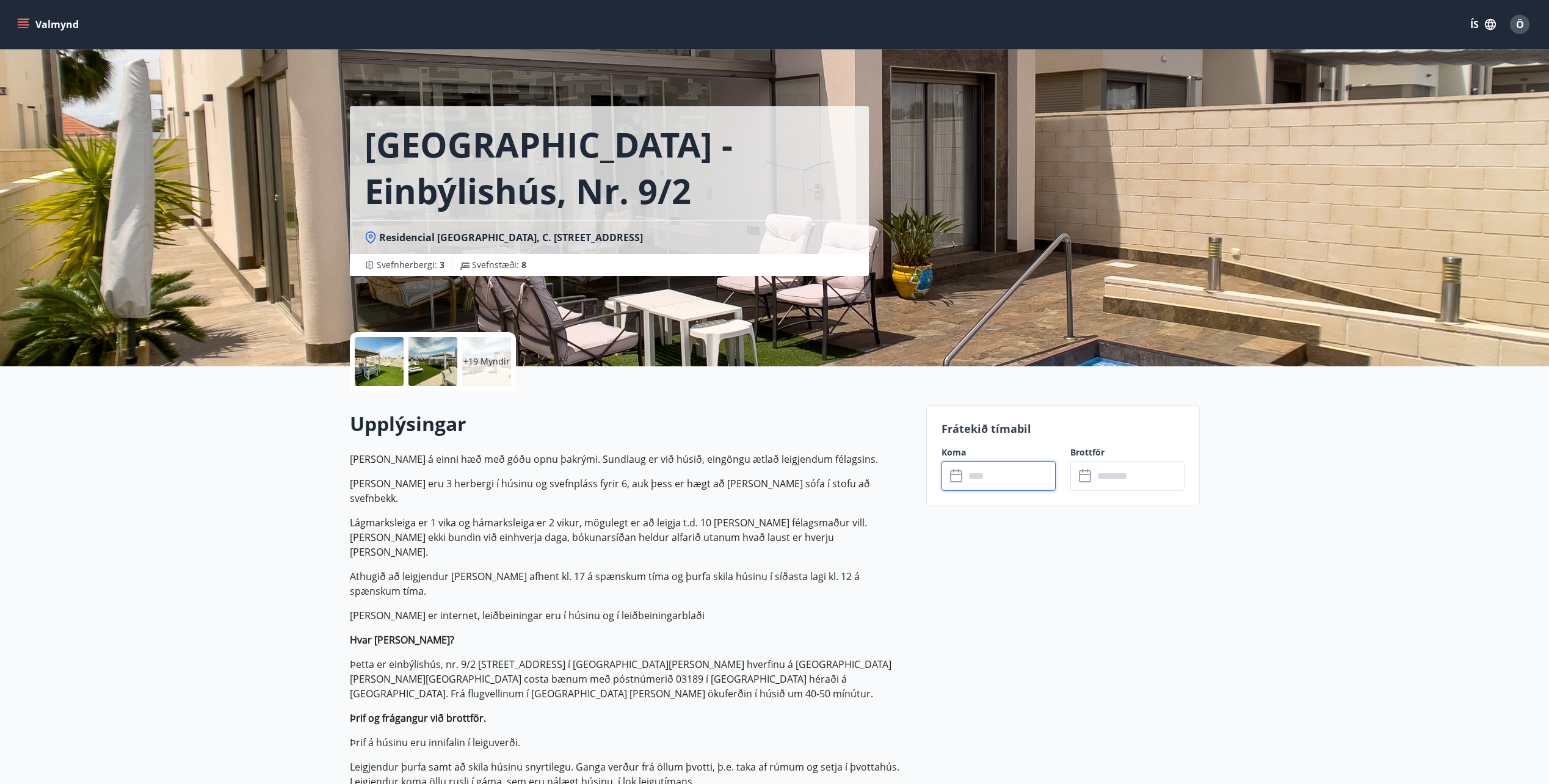
click at [1520, 25] on span "Ö" at bounding box center [1521, 24] width 8 height 13
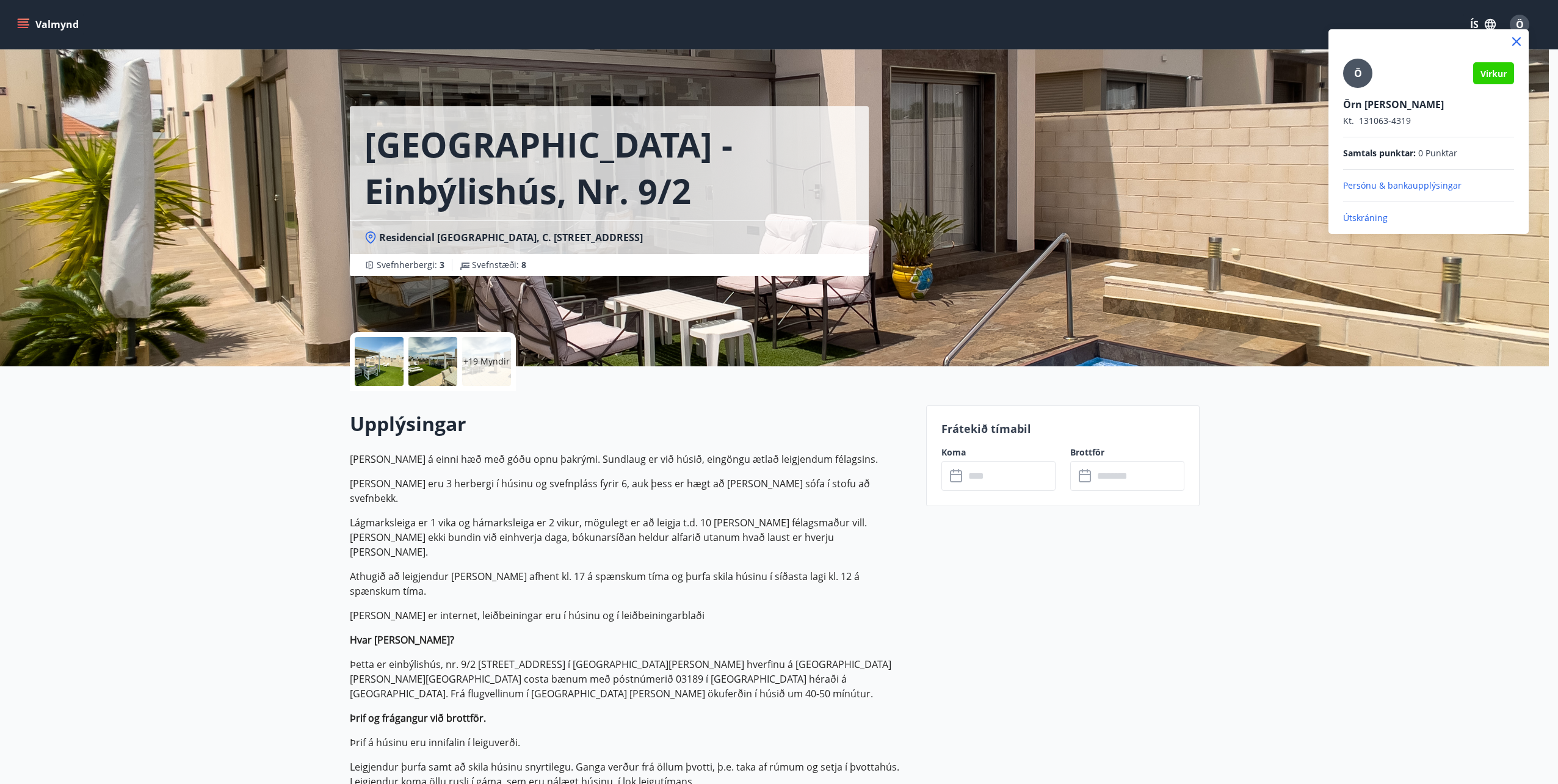
click at [1367, 216] on p "Útskráning" at bounding box center [1428, 217] width 171 height 12
